Goal: Task Accomplishment & Management: Use online tool/utility

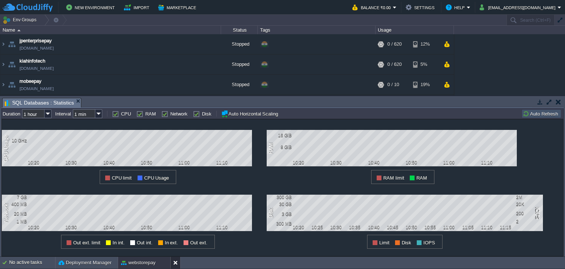
click at [174, 263] on button at bounding box center [176, 262] width 7 height 7
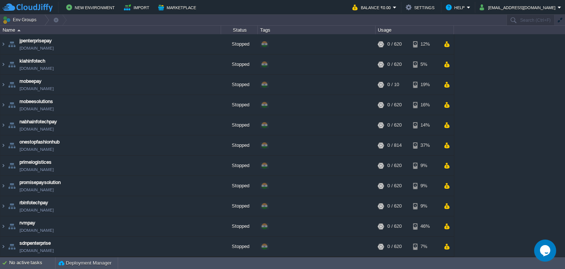
scroll to position [140, 0]
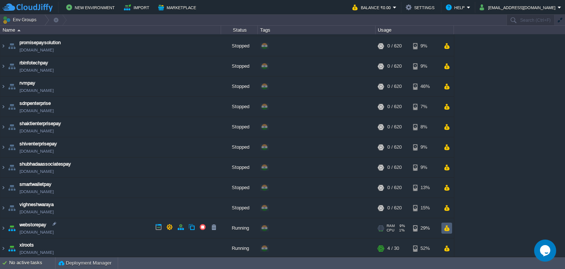
click at [447, 227] on button "button" at bounding box center [447, 228] width 6 height 7
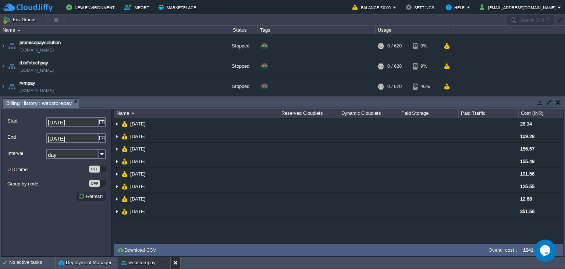
click at [177, 261] on button at bounding box center [176, 262] width 7 height 7
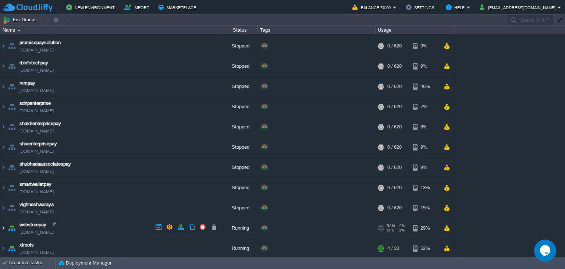
click at [1, 229] on img at bounding box center [3, 228] width 6 height 20
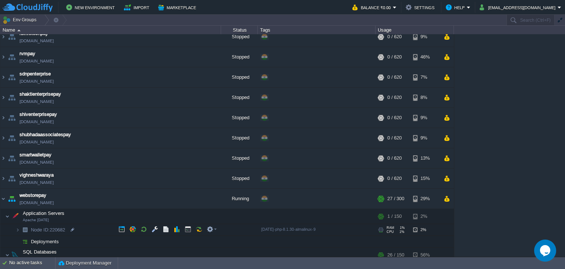
scroll to position [174, 0]
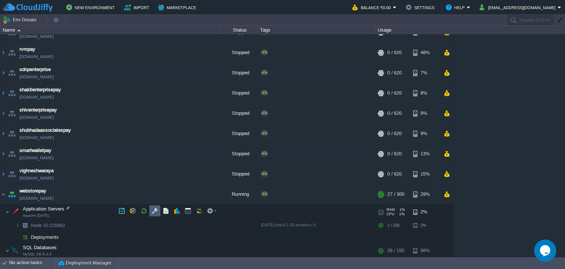
click at [158, 209] on button "button" at bounding box center [155, 211] width 7 height 7
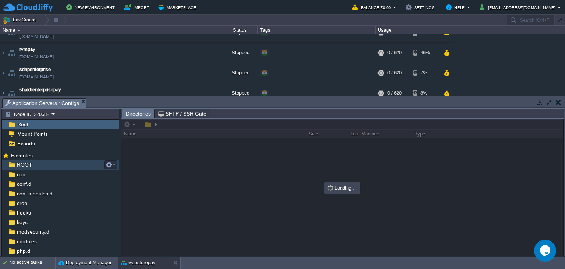
click at [32, 166] on div "ROOT" at bounding box center [60, 165] width 117 height 10
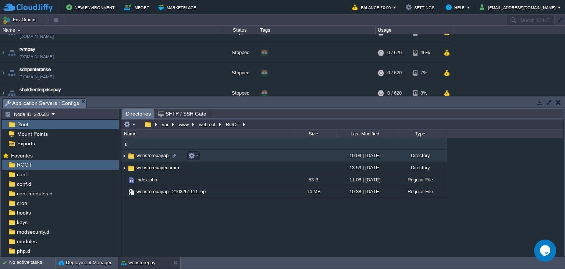
click at [155, 154] on span "webstorepayapi" at bounding box center [152, 155] width 35 height 6
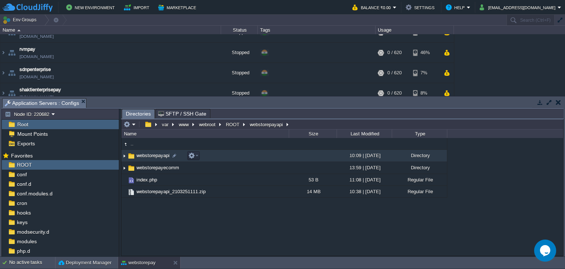
click at [155, 154] on span "webstorepayapi" at bounding box center [152, 155] width 35 height 6
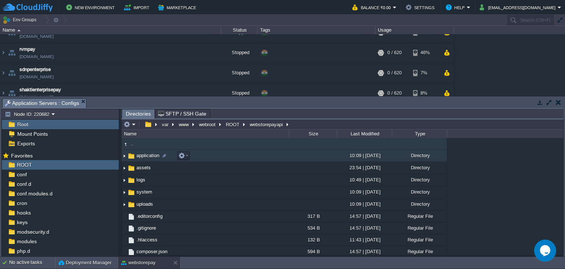
click at [148, 160] on td "application" at bounding box center [204, 156] width 167 height 12
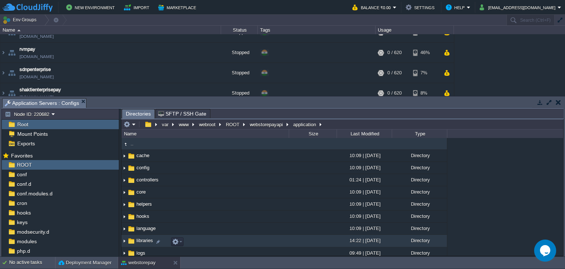
click at [145, 241] on span "libraries" at bounding box center [144, 240] width 19 height 6
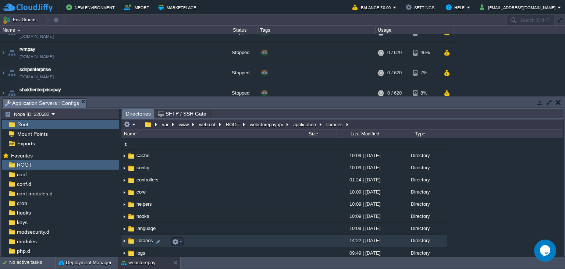
click at [145, 241] on span "libraries" at bounding box center [144, 240] width 19 height 6
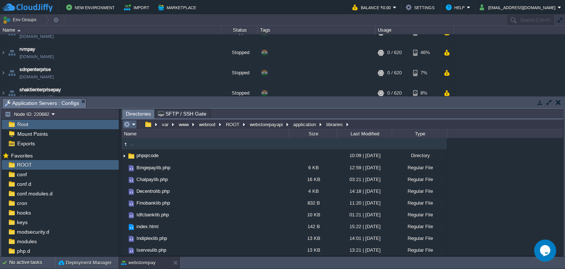
click at [131, 126] on em at bounding box center [130, 124] width 12 height 7
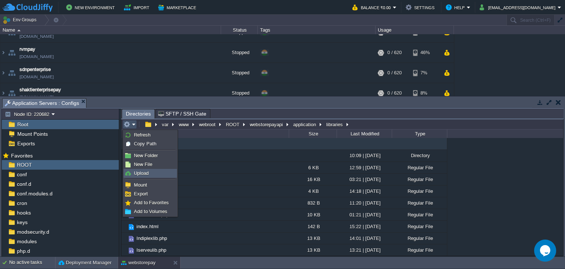
click at [142, 174] on span "Upload" at bounding box center [141, 173] width 15 height 6
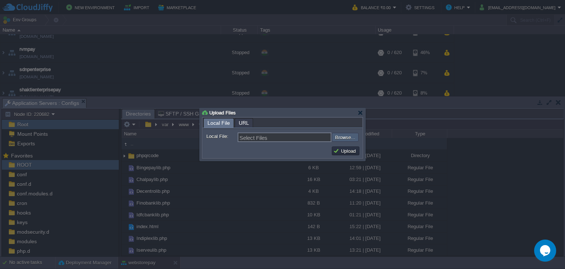
click at [345, 134] on input "file" at bounding box center [312, 137] width 93 height 9
type input "C:\fakepath\Onlystaclib.php"
type input "Onlystaclib.php, Validator.php"
click at [343, 153] on button "Upload" at bounding box center [345, 151] width 25 height 7
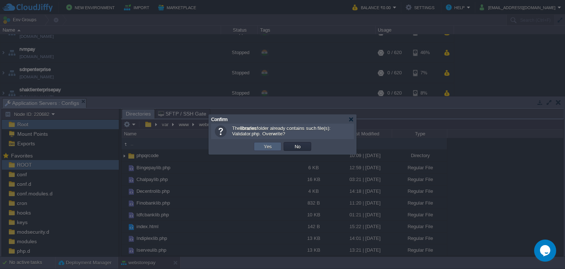
click at [258, 148] on td "Yes" at bounding box center [268, 146] width 28 height 9
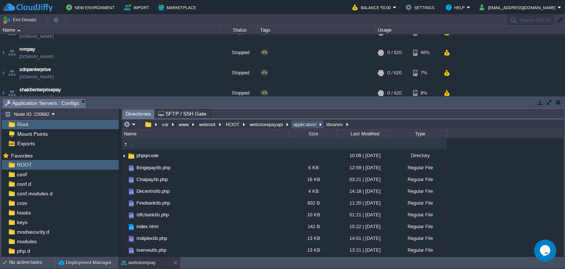
click at [301, 124] on button "application" at bounding box center [305, 124] width 26 height 7
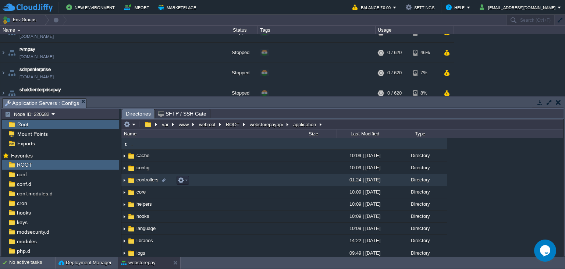
click at [145, 183] on span "controllers" at bounding box center [147, 180] width 24 height 6
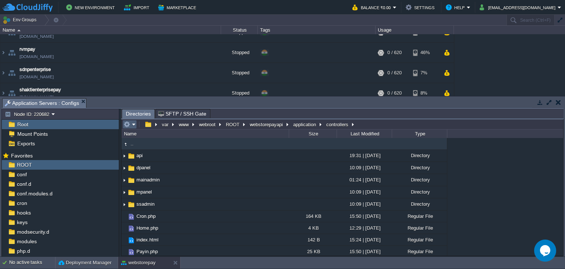
click at [133, 125] on em at bounding box center [130, 124] width 12 height 7
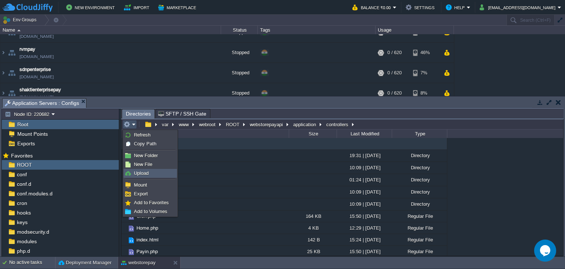
click at [142, 175] on span "Upload" at bounding box center [141, 173] width 15 height 6
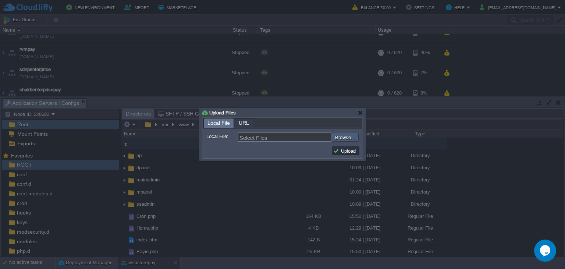
click at [345, 139] on input "file" at bounding box center [312, 137] width 93 height 9
type input "C:\fakepath\Payouts.php"
type input "Payouts.php, Payin.php"
click at [347, 154] on button "Upload" at bounding box center [345, 151] width 25 height 7
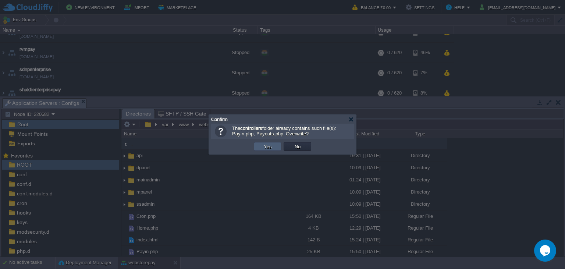
click at [272, 148] on button "Yes" at bounding box center [268, 146] width 13 height 7
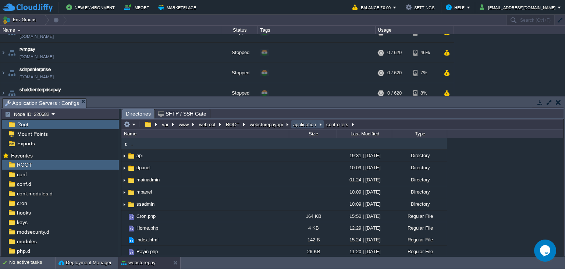
click at [308, 123] on button "application" at bounding box center [305, 124] width 26 height 7
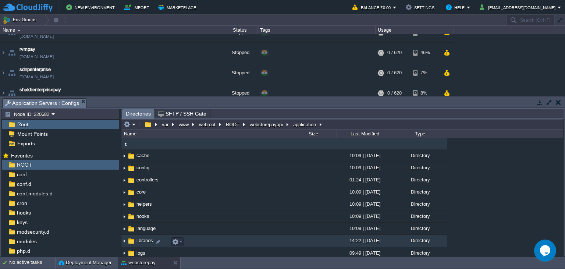
click at [148, 239] on td "libraries" at bounding box center [204, 241] width 167 height 12
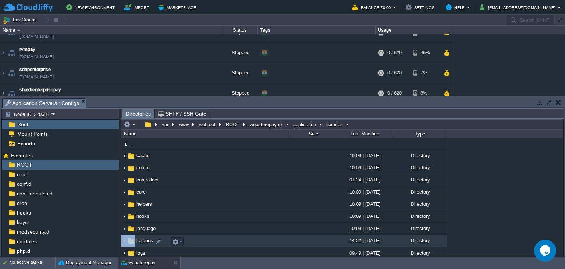
click at [148, 239] on td "libraries" at bounding box center [204, 241] width 167 height 12
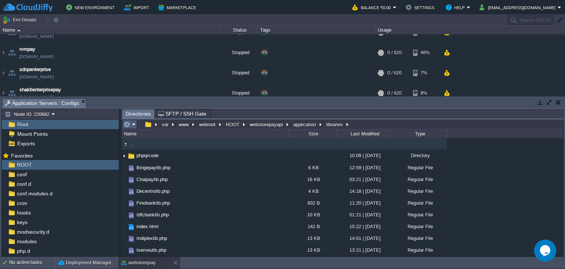
click at [133, 124] on em at bounding box center [130, 124] width 12 height 7
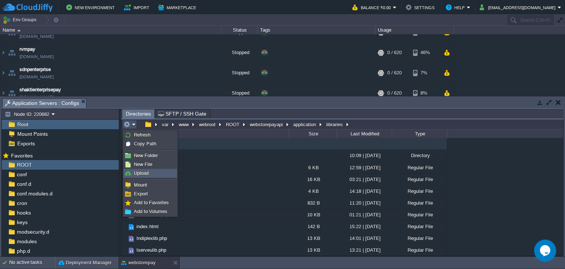
click at [145, 173] on span "Upload" at bounding box center [141, 173] width 15 height 6
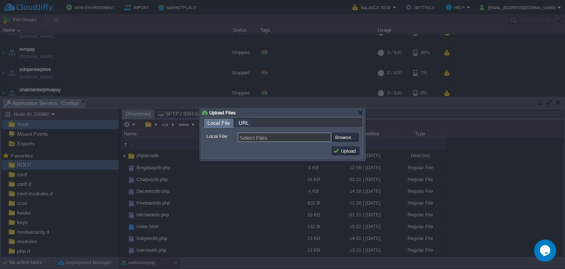
click at [334, 138] on input "file" at bounding box center [312, 137] width 93 height 9
type input "C:\fakepath\Onlystaclib.php"
type input "Onlystaclib.php"
click at [354, 153] on button "Upload" at bounding box center [345, 151] width 25 height 7
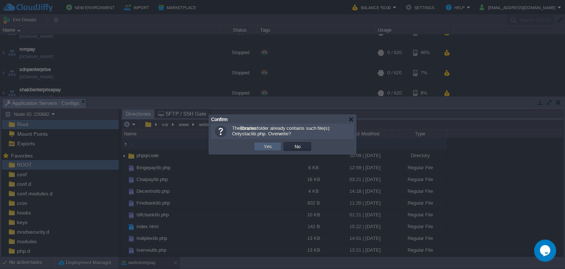
click at [273, 147] on button "Yes" at bounding box center [268, 146] width 13 height 7
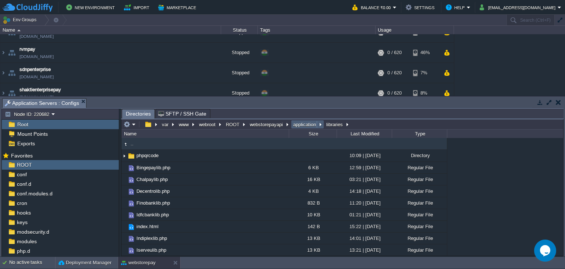
click at [311, 123] on button "application" at bounding box center [305, 124] width 26 height 7
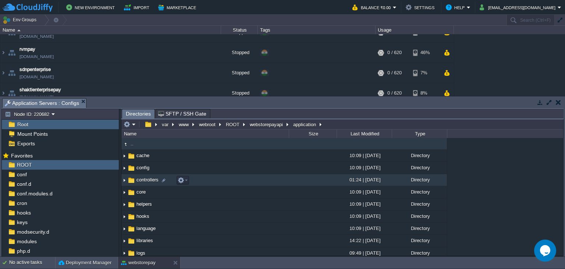
click at [145, 183] on span "controllers" at bounding box center [147, 180] width 24 height 6
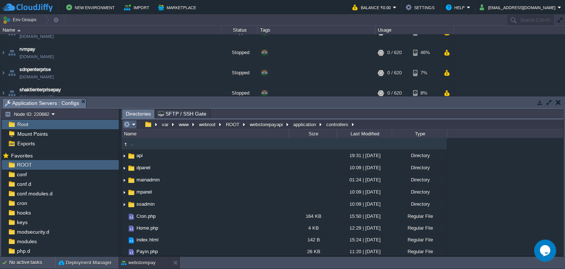
click at [131, 124] on em at bounding box center [130, 124] width 12 height 7
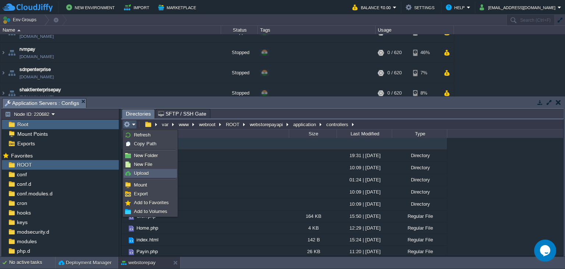
click at [150, 173] on link "Upload" at bounding box center [150, 173] width 53 height 8
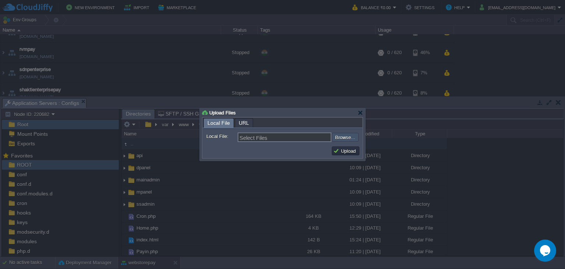
click at [341, 134] on input "file" at bounding box center [312, 137] width 93 height 9
type input "C:\fakepath\Payin.php"
type input "Payin.php"
click at [343, 149] on button "Upload" at bounding box center [345, 151] width 25 height 7
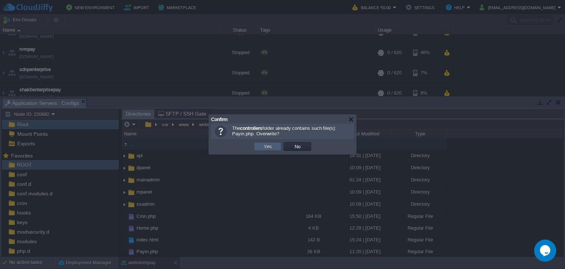
click at [260, 149] on td "Yes" at bounding box center [268, 146] width 28 height 9
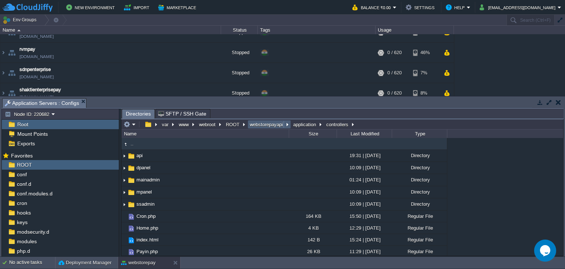
click at [262, 128] on button "webstorepayapi" at bounding box center [267, 124] width 36 height 7
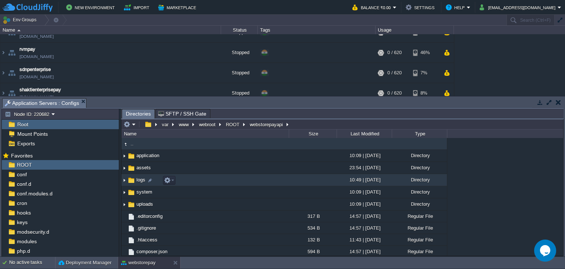
click at [132, 183] on img at bounding box center [131, 180] width 8 height 8
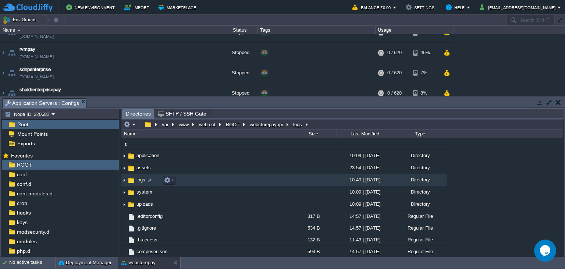
click at [132, 183] on img at bounding box center [131, 180] width 8 height 8
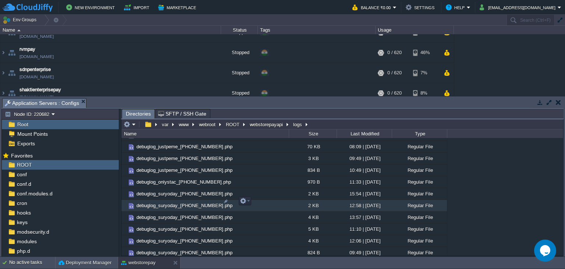
scroll to position [678, 0]
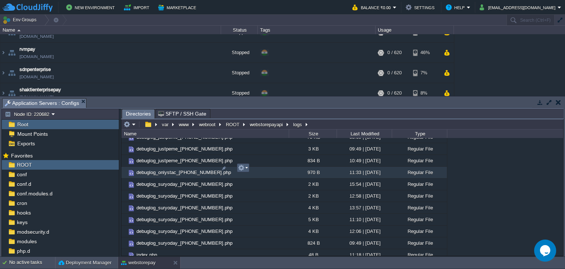
click at [245, 169] on em at bounding box center [243, 167] width 10 height 7
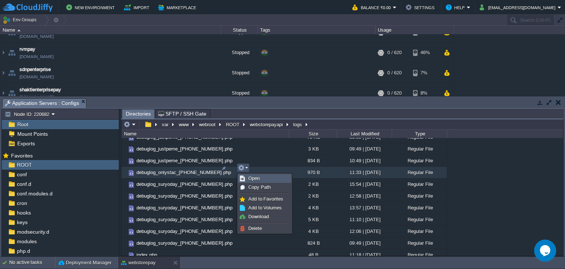
click at [250, 179] on span "Open" at bounding box center [253, 179] width 11 height 6
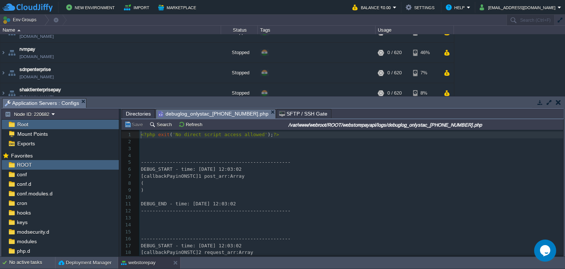
scroll to position [3, 0]
click at [176, 177] on div "44 1 <?php exit ( 'No direct script access allowed' ); ?> 2 ​ 3 ​ 4 ​ 5 -------…" at bounding box center [351, 224] width 424 height 187
type textarea "callbackPayinONSTC"
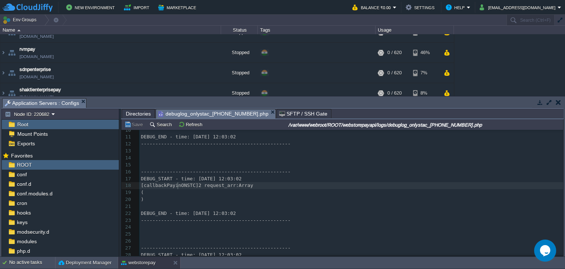
scroll to position [0, 0]
click at [177, 186] on span "[callbackPayinONSTC]2 request_arr:Array" at bounding box center [197, 186] width 112 height 6
type textarea "callbackPayinONSTC"
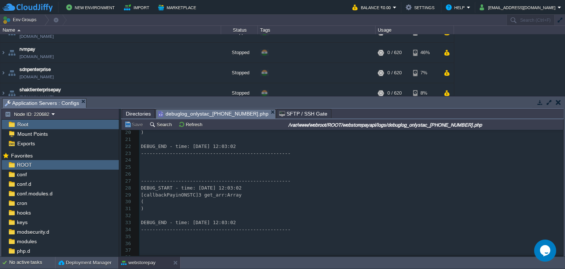
click at [177, 192] on pre "[callbackPayinONSTC]3 get_arr:Array" at bounding box center [351, 195] width 424 height 7
type textarea "callbackPayinONSTC"
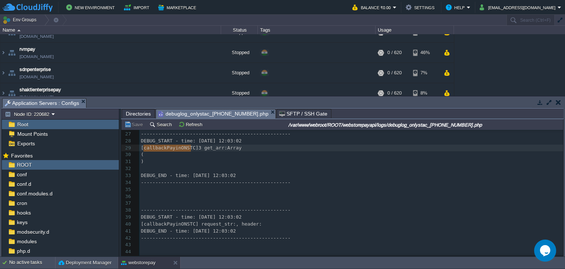
scroll to position [182, 0]
click at [176, 224] on div "x 1 <?php exit ( 'No direct script access allowed' ); ?> 2 ​ 3 ​ 4 ​ 5 --------…" at bounding box center [351, 101] width 424 height 305
type textarea "callbackPayinONSTC"
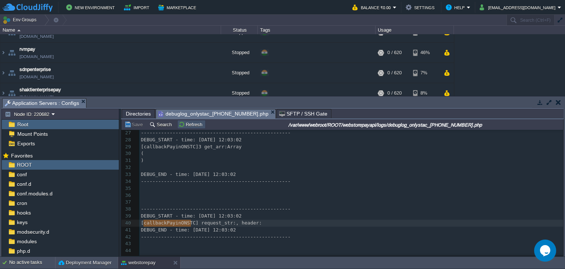
click at [188, 127] on button "Refresh" at bounding box center [191, 124] width 26 height 7
click at [219, 218] on span "DEBUG_START - time: 2025-09-16 12:03:02" at bounding box center [191, 216] width 101 height 6
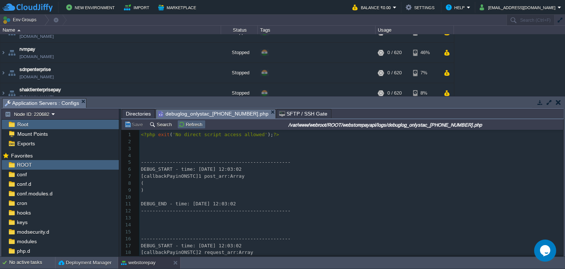
click at [194, 125] on button "Refresh" at bounding box center [191, 124] width 26 height 7
click at [193, 131] on div "44 1 <?php exit ( 'No direct script access allowed' ); ?> 2 ​ 3 ​ 4 ​ 5 -------…" at bounding box center [351, 225] width 424 height 190
click at [191, 127] on button "Refresh" at bounding box center [191, 124] width 26 height 7
click at [258, 196] on pre "​" at bounding box center [351, 197] width 424 height 7
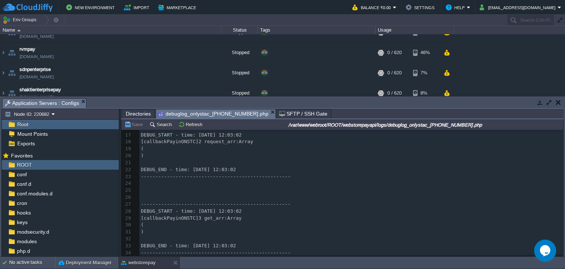
scroll to position [182, 0]
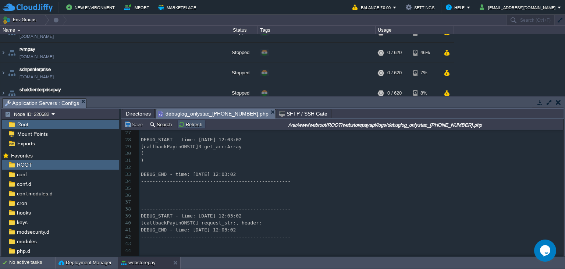
click at [198, 128] on button "Refresh" at bounding box center [191, 124] width 26 height 7
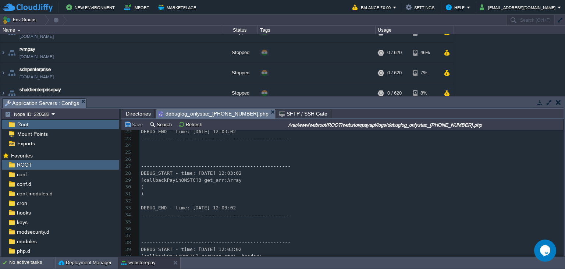
scroll to position [182, 0]
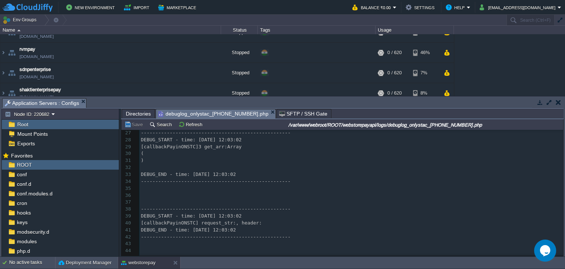
click at [263, 226] on pre "[callbackPayinONSTC] request_str:, header:" at bounding box center [351, 223] width 424 height 7
click at [178, 223] on div "44 1 <?php exit ( 'No direct script access allowed' ); ?> 2 ​ 3 ​ 4 ​ 5 -------…" at bounding box center [351, 101] width 424 height 305
type textarea "callbackPayinONSTC"
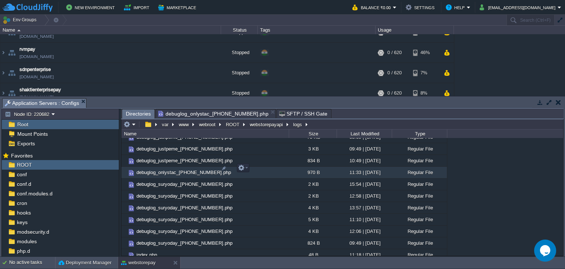
click at [136, 110] on span "Directories" at bounding box center [138, 113] width 25 height 9
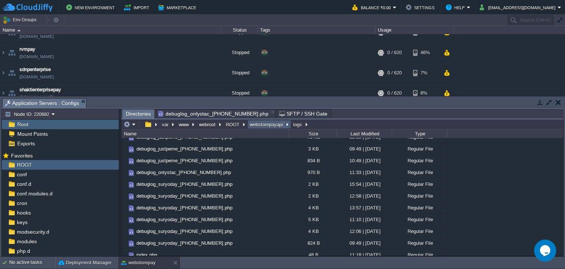
click at [258, 123] on button "webstorepayapi" at bounding box center [267, 124] width 36 height 7
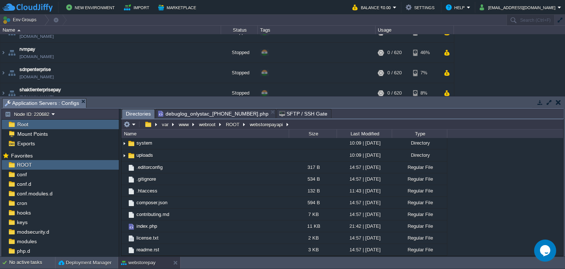
click at [145, 110] on span "application" at bounding box center [147, 106] width 25 height 6
click at [146, 110] on span "application" at bounding box center [147, 106] width 25 height 6
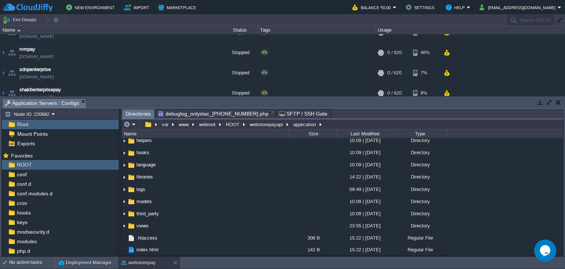
click at [152, 119] on span "controllers" at bounding box center [147, 116] width 24 height 6
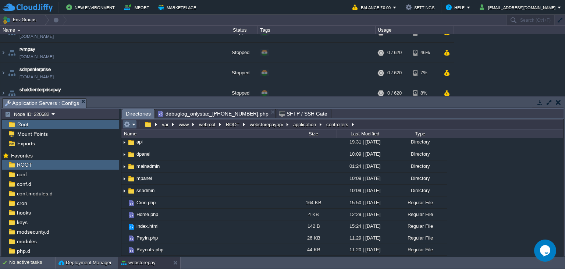
click at [130, 127] on button "button" at bounding box center [127, 124] width 7 height 7
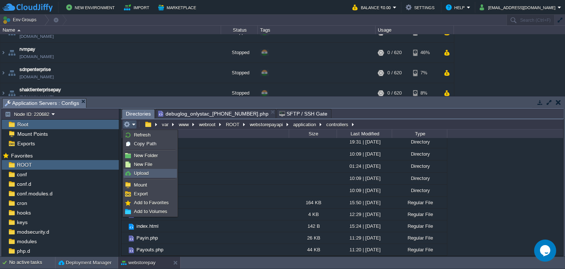
click at [149, 174] on link "Upload" at bounding box center [150, 173] width 53 height 8
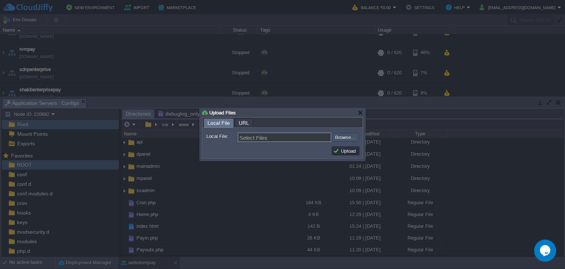
click at [348, 138] on input "file" at bounding box center [312, 137] width 93 height 9
type input "C:\fakepath\Payouts.php"
type input "Payouts.php, Payin.php"
click at [353, 153] on button "Upload" at bounding box center [345, 151] width 25 height 7
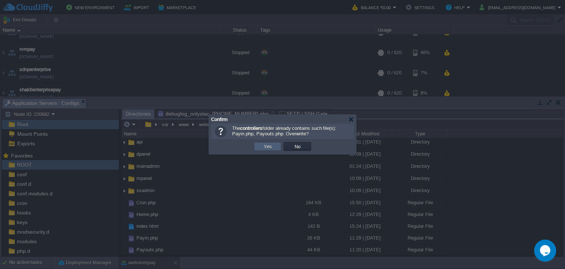
click at [273, 146] on td "Yes" at bounding box center [268, 146] width 28 height 9
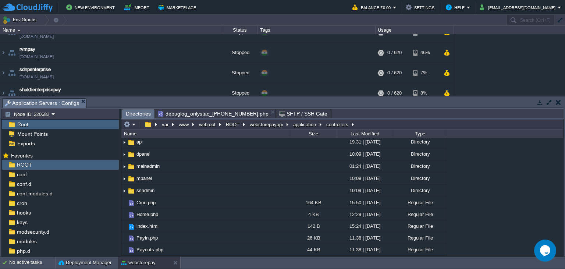
click at [183, 113] on span "debuglog_onlystac_2025-09-16-12.php" at bounding box center [213, 113] width 110 height 9
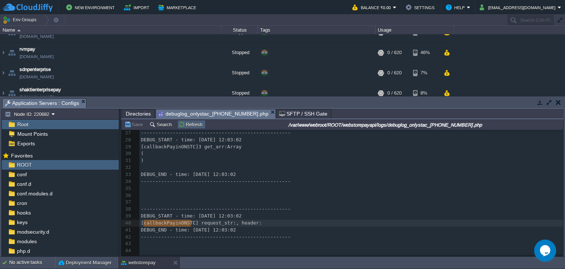
click at [186, 126] on button "Refresh" at bounding box center [191, 124] width 26 height 7
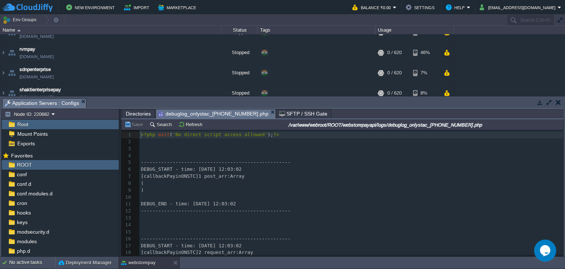
scroll to position [182, 0]
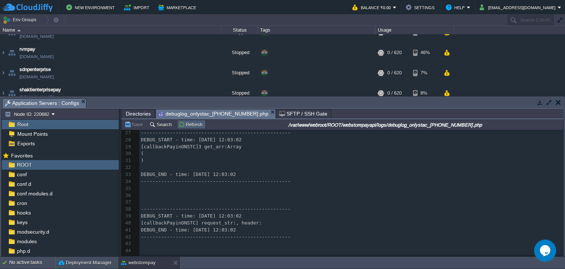
click at [183, 126] on button "Refresh" at bounding box center [191, 124] width 26 height 7
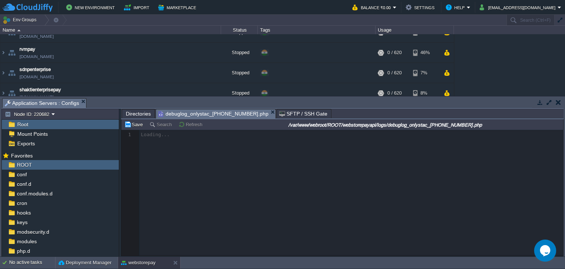
scroll to position [0, 0]
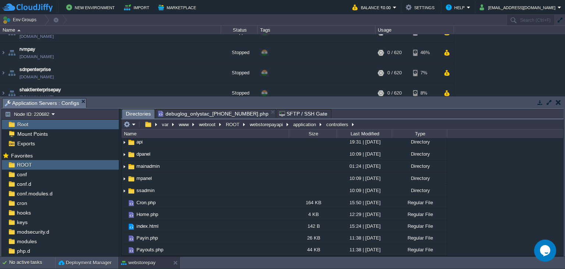
click at [141, 114] on span "Directories" at bounding box center [138, 113] width 25 height 9
click at [298, 127] on button "application" at bounding box center [305, 124] width 26 height 7
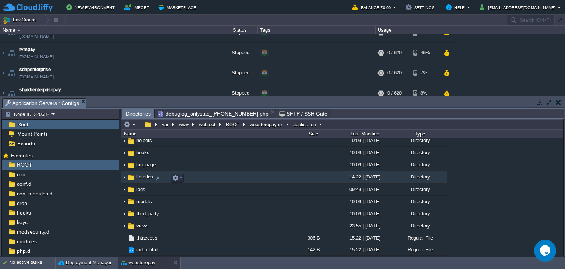
click at [149, 180] on span "libraries" at bounding box center [144, 177] width 19 height 6
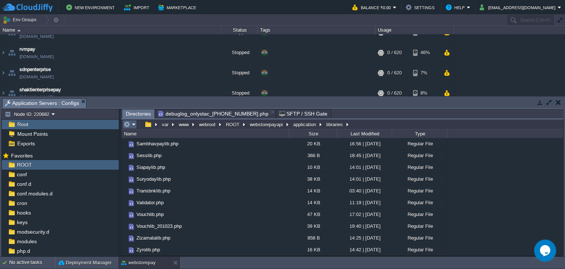
click at [135, 127] on em at bounding box center [130, 124] width 12 height 7
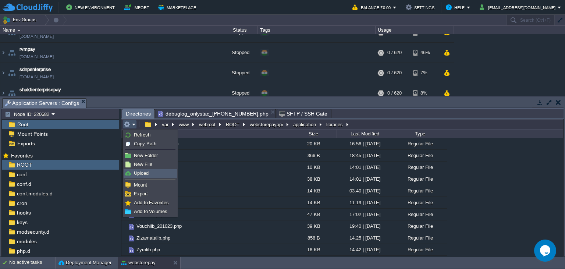
click at [151, 173] on link "Upload" at bounding box center [150, 173] width 53 height 8
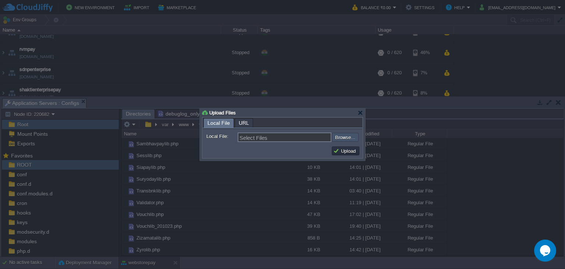
click at [357, 135] on input "file" at bounding box center [312, 137] width 93 height 9
type input "C:\fakepath\Onlystaclib.php"
type input "Onlystaclib.php"
click at [346, 151] on button "Upload" at bounding box center [345, 151] width 25 height 7
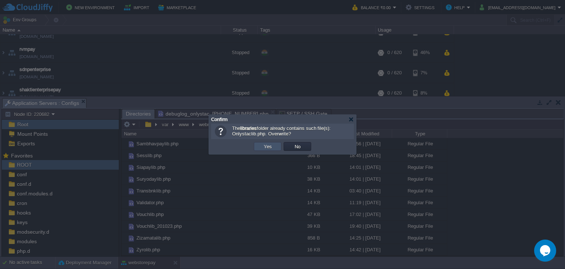
click at [269, 146] on button "Yes" at bounding box center [268, 146] width 13 height 7
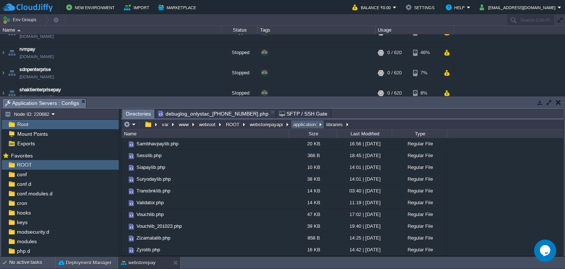
click at [307, 123] on button "application" at bounding box center [305, 124] width 26 height 7
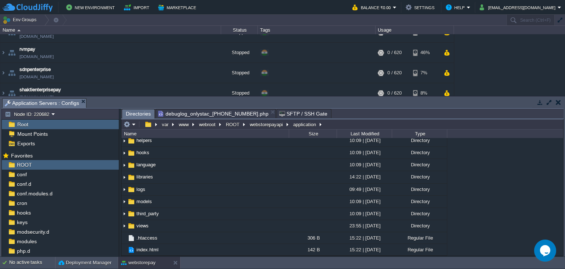
click at [142, 119] on span "controllers" at bounding box center [147, 116] width 24 height 6
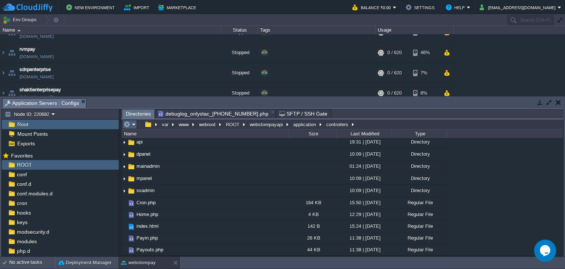
click at [134, 126] on em at bounding box center [130, 124] width 12 height 7
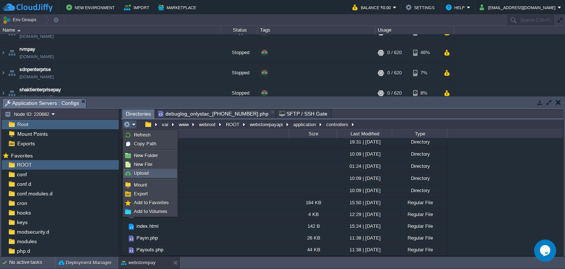
click at [142, 175] on span "Upload" at bounding box center [141, 173] width 15 height 6
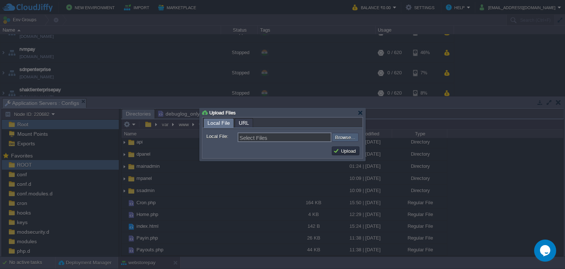
click at [351, 137] on input "file" at bounding box center [312, 137] width 93 height 9
type input "C:\fakepath\Payin.php"
type input "Payin.php"
click at [345, 151] on button "Upload" at bounding box center [345, 151] width 25 height 7
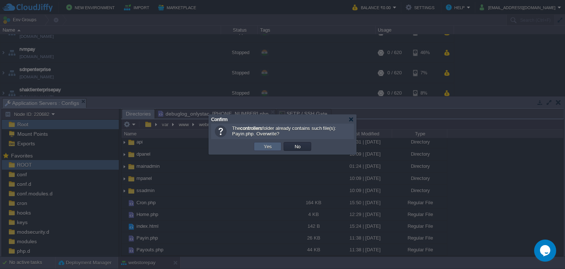
click at [270, 146] on button "Yes" at bounding box center [268, 146] width 13 height 7
